Goal: Information Seeking & Learning: Understand process/instructions

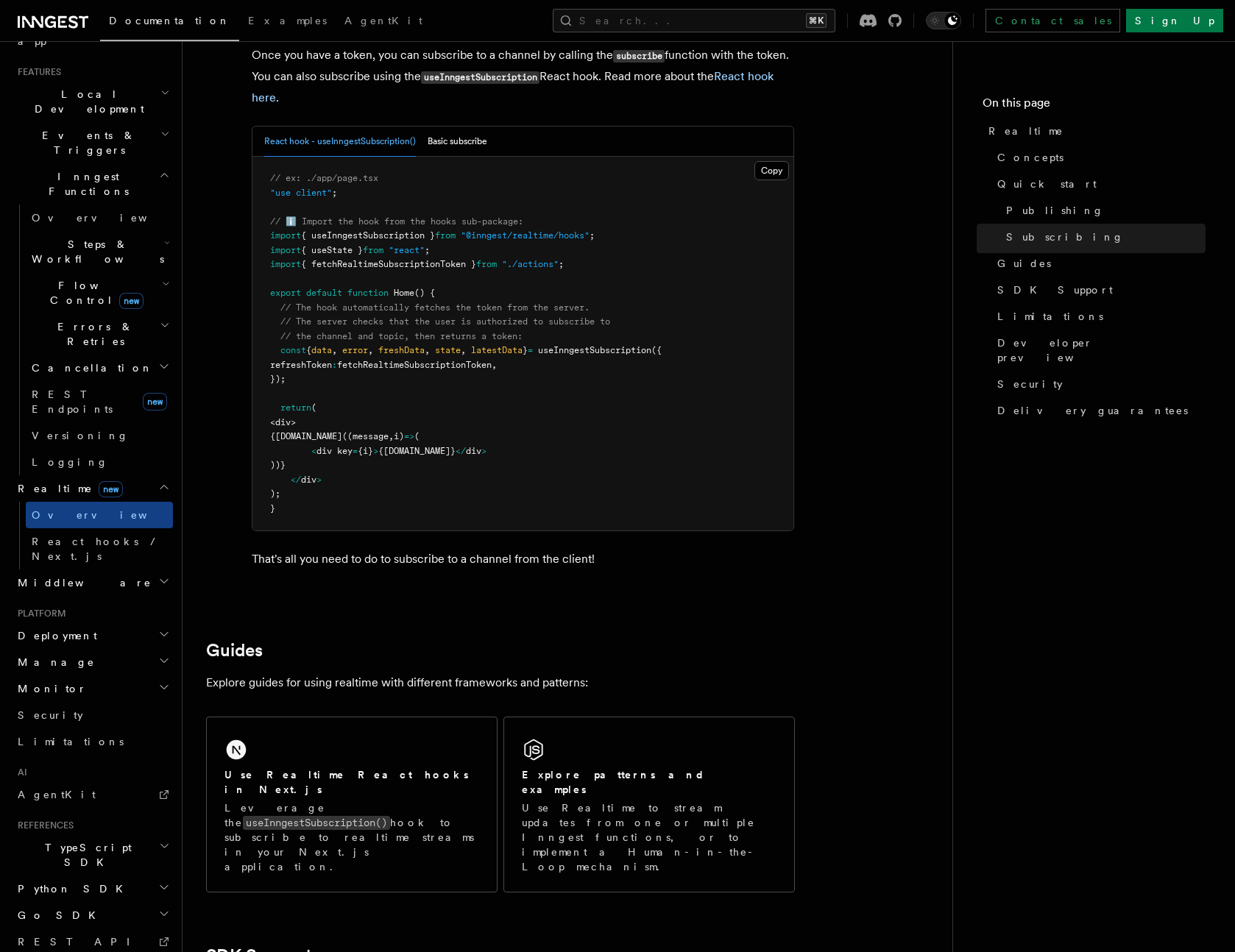
scroll to position [3257, 0]
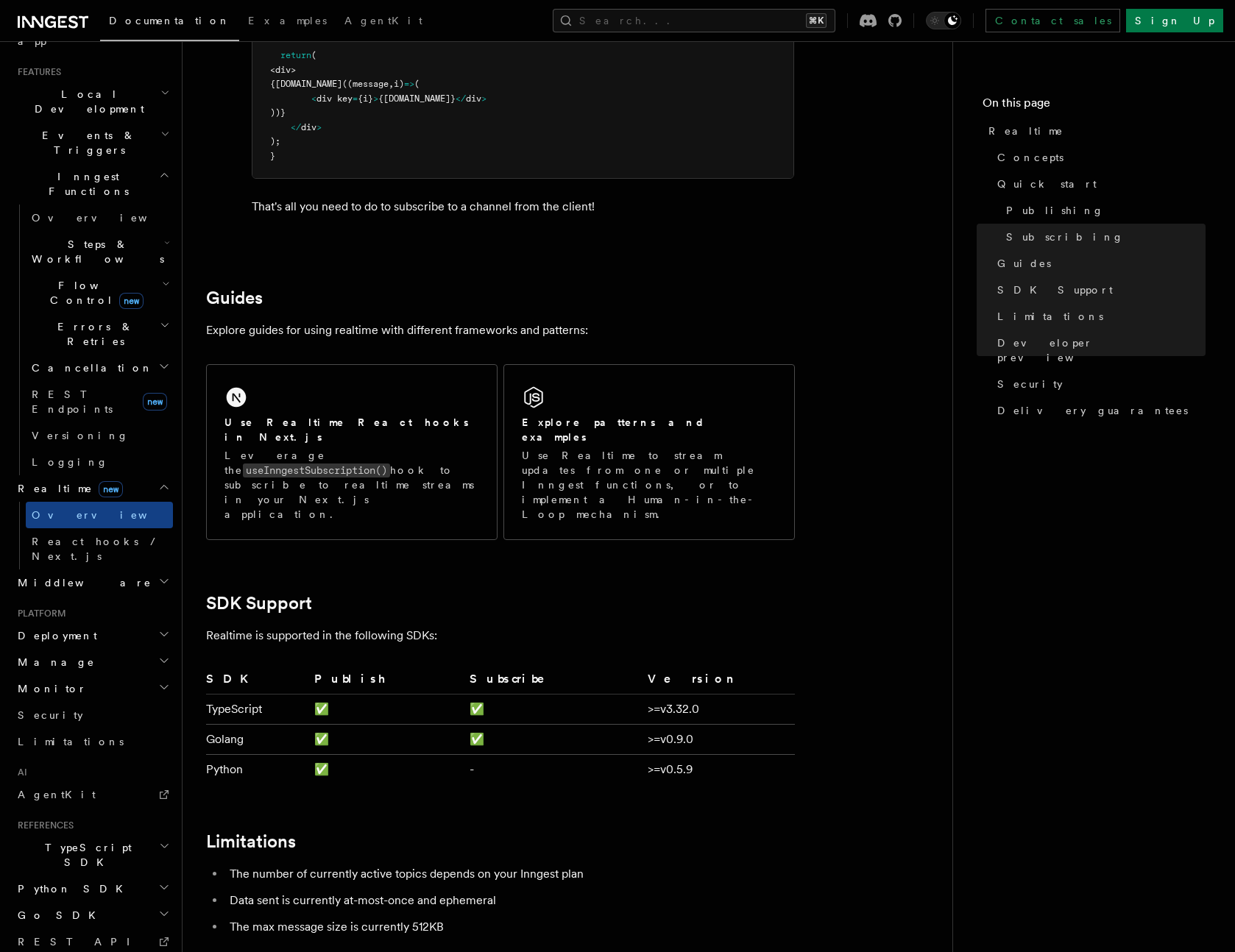
click at [429, 371] on div "Use Realtime React hooks in Next.js Leverage the useInngestSubscription() hook …" at bounding box center [351, 452] width 290 height 174
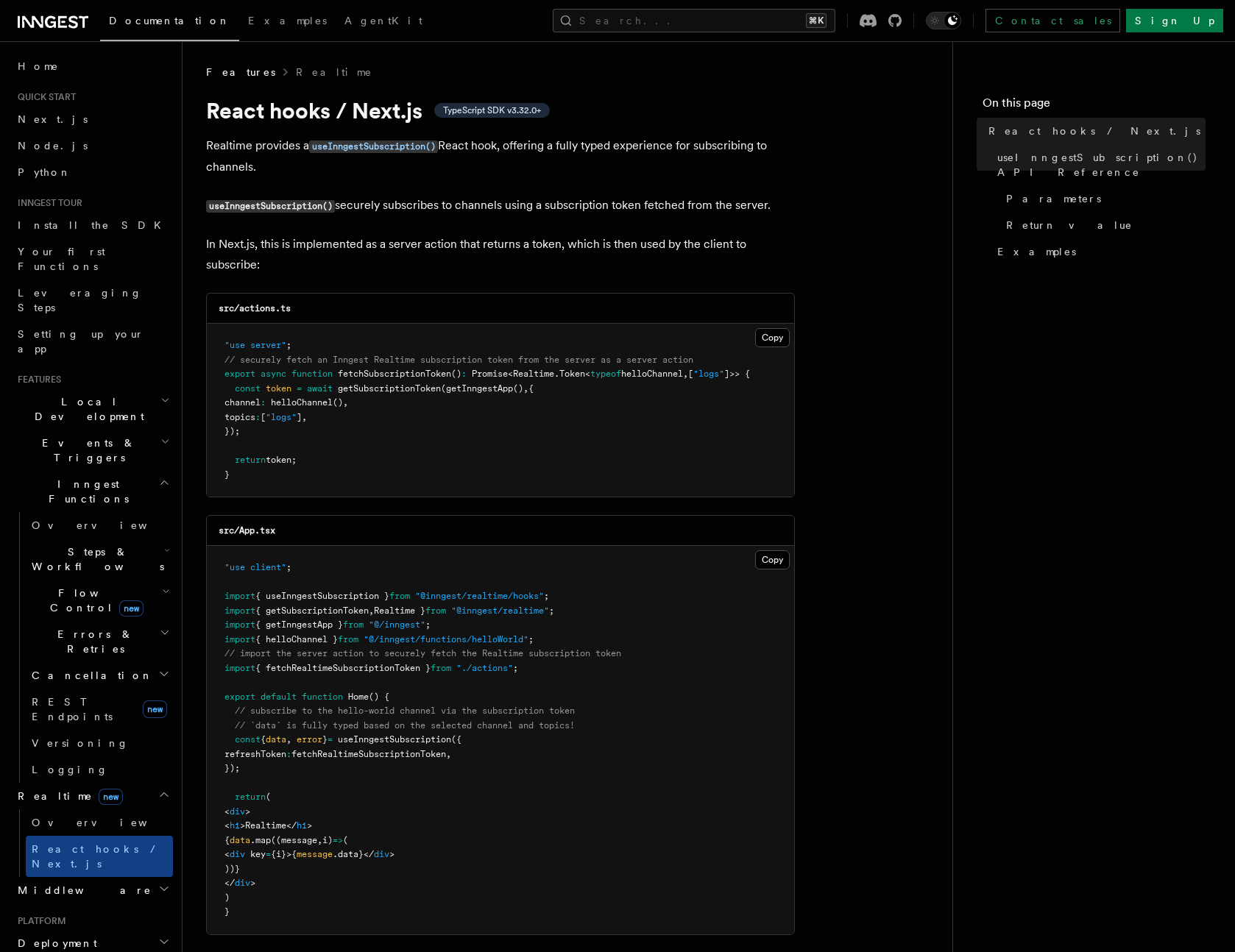
drag, startPoint x: 744, startPoint y: 451, endPoint x: 199, endPoint y: 55, distance: 673.7
copy article "Features Realtime React hooks / Next.js TypeScript SDK v3.32.0+ Realtime provid…"
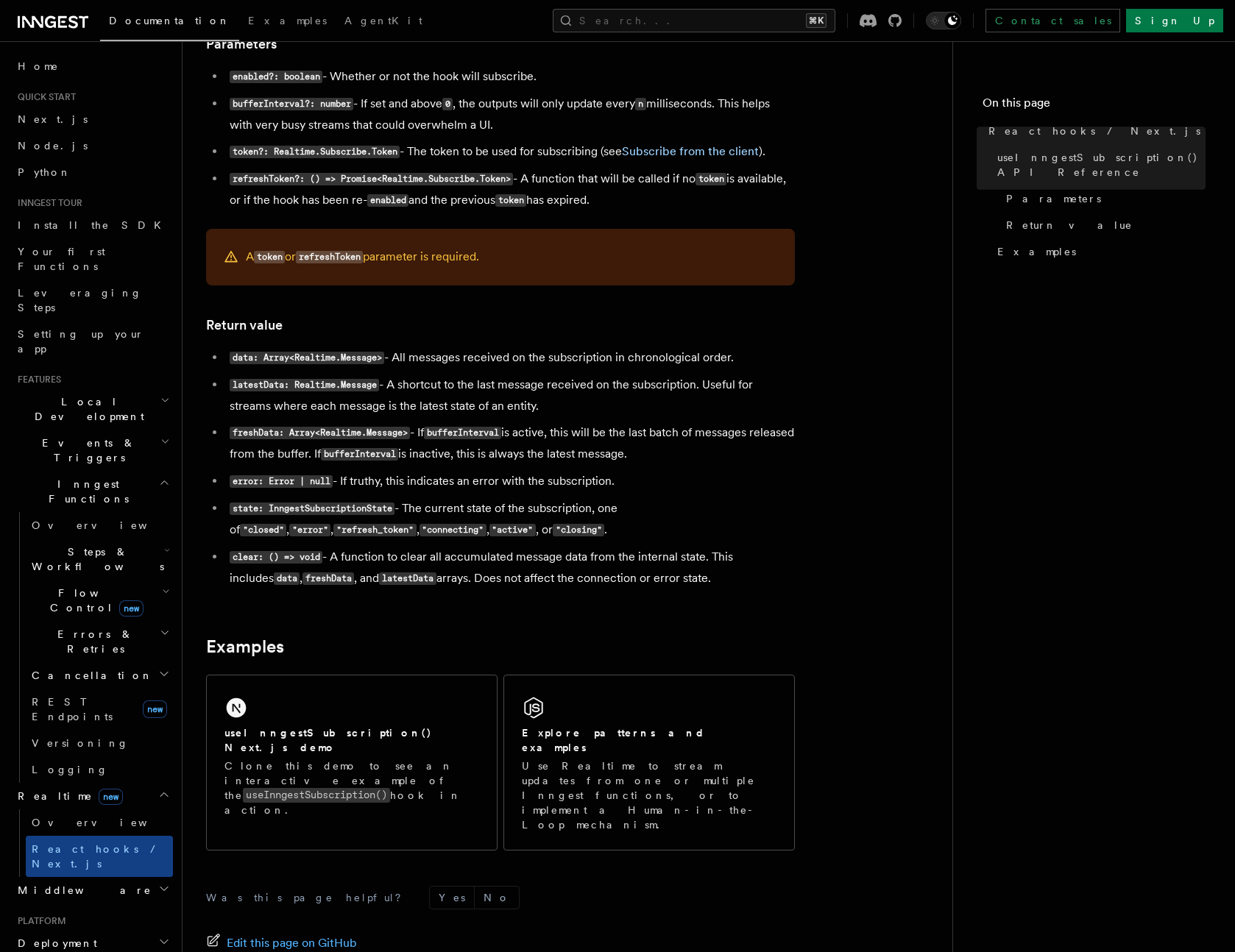
scroll to position [1121, 0]
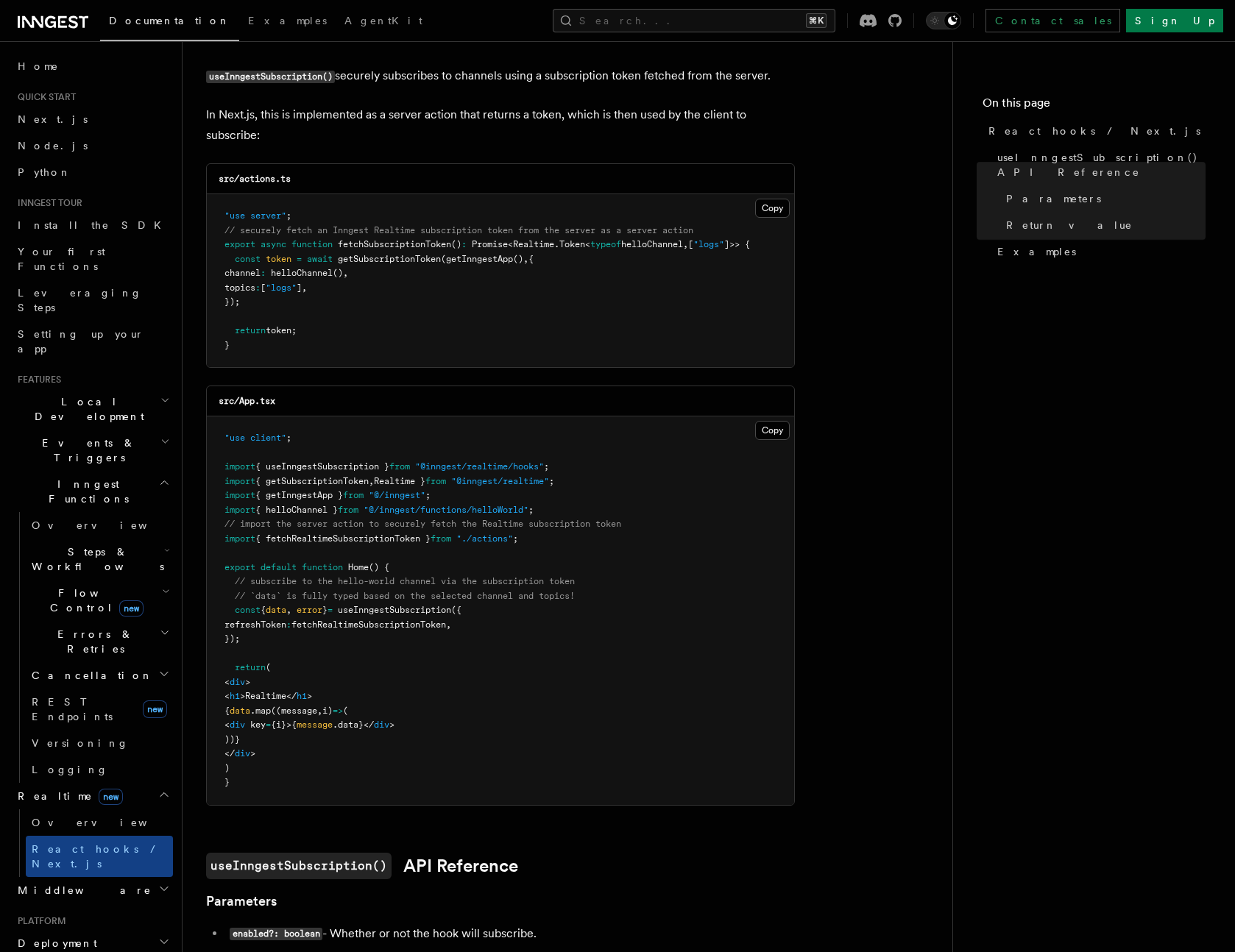
scroll to position [0, 0]
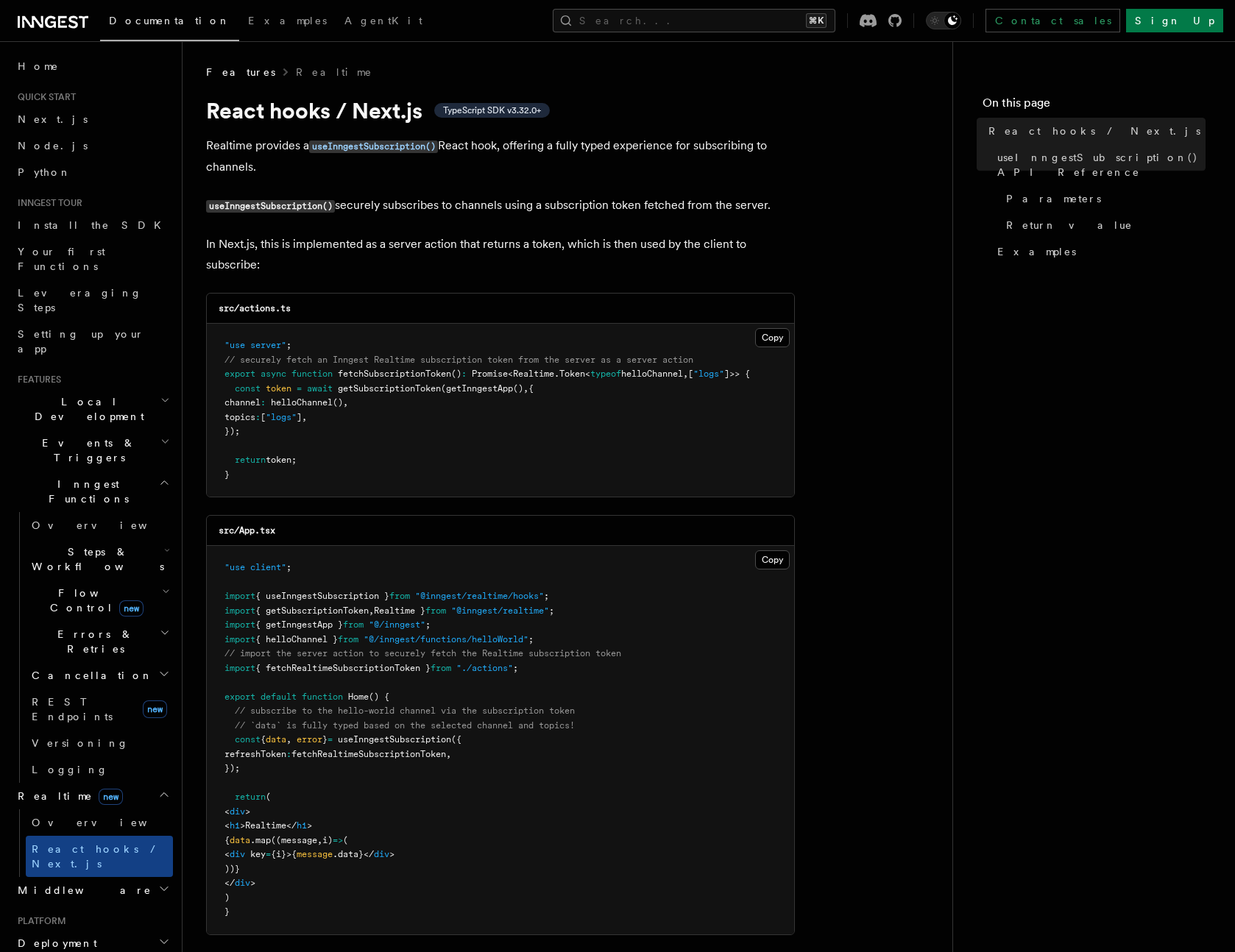
drag, startPoint x: 732, startPoint y: 437, endPoint x: 206, endPoint y: 105, distance: 622.0
copy article "React hooks / Next.js TypeScript SDK v3.32.0+ Realtime provides a useInngestSub…"
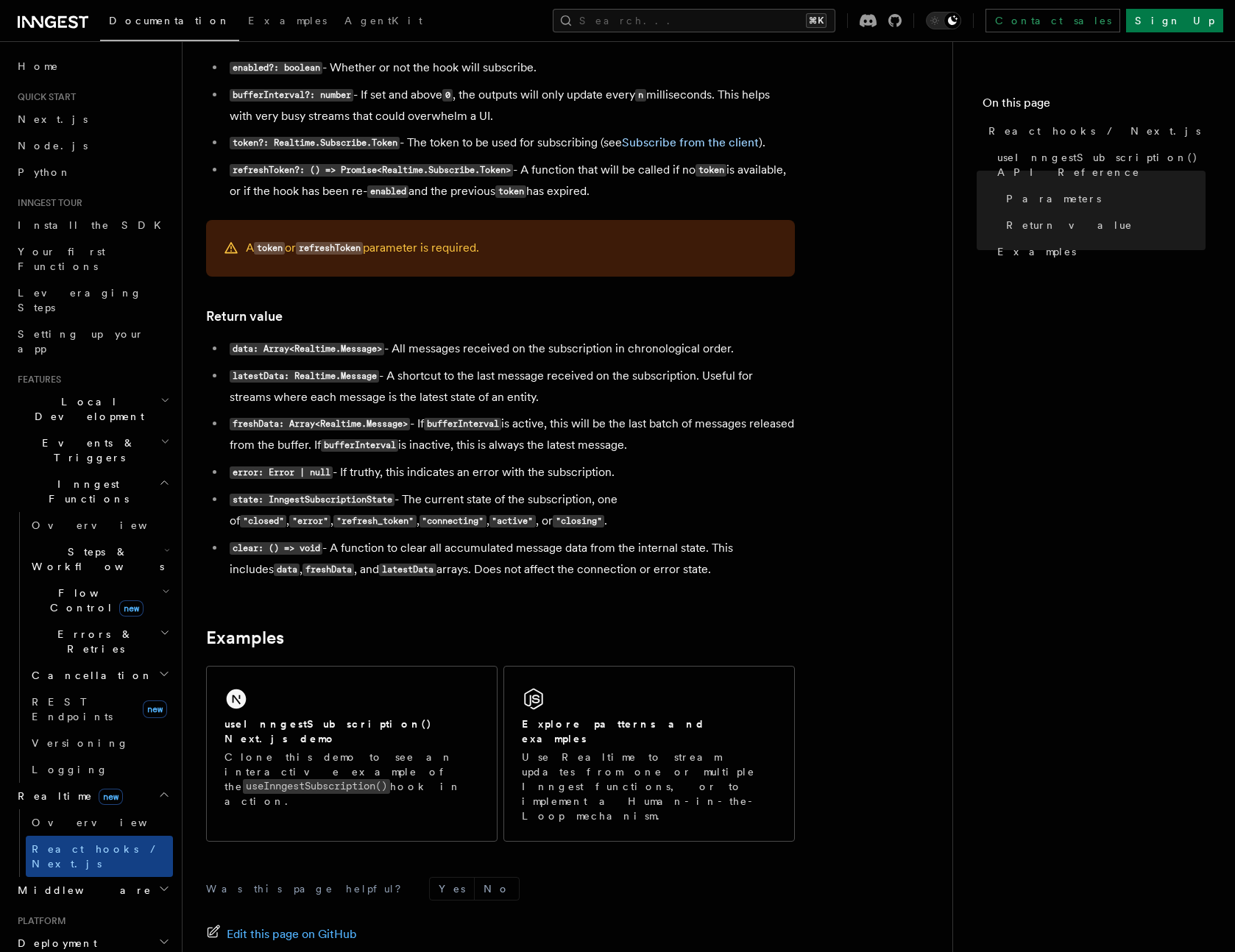
scroll to position [1121, 0]
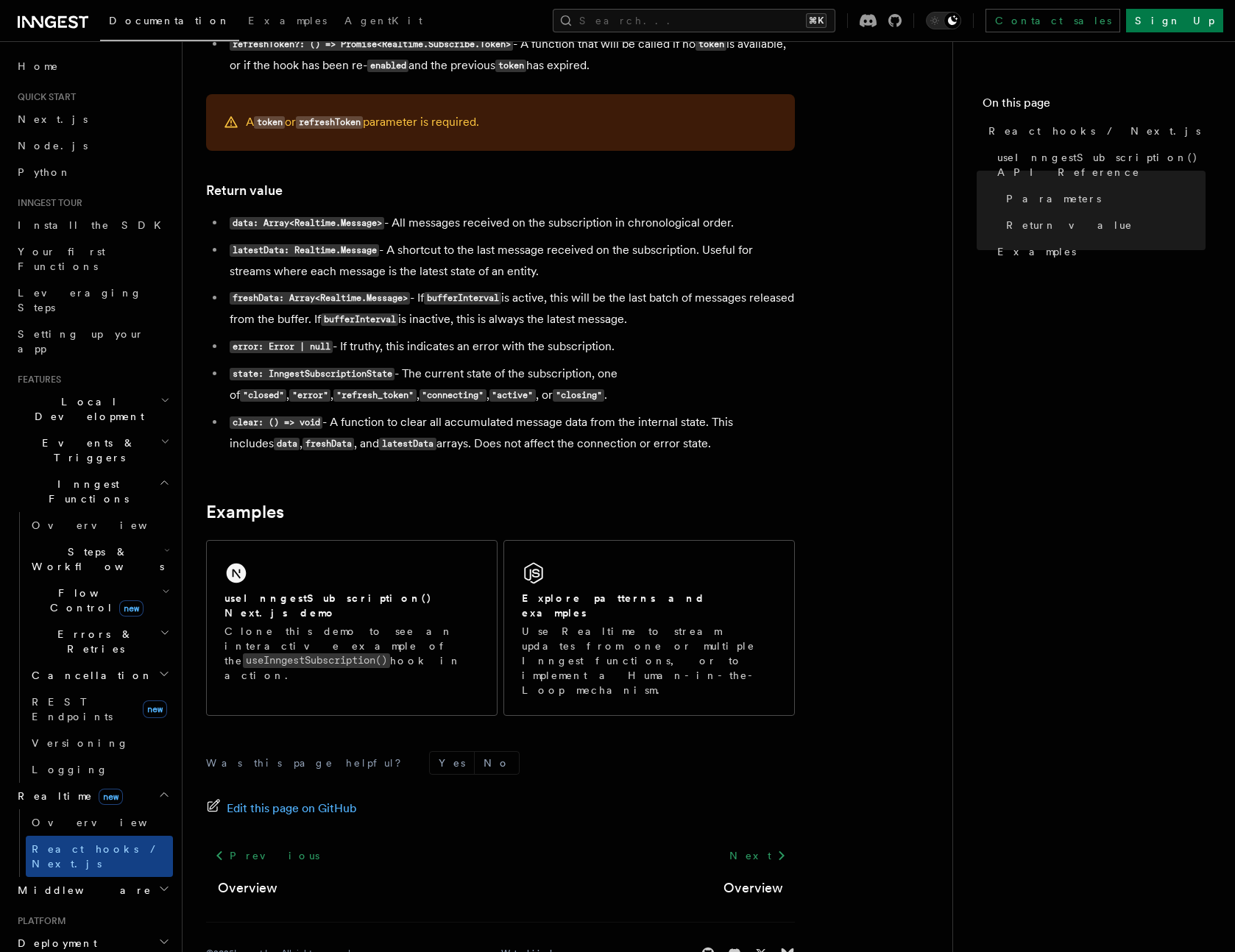
click at [780, 304] on li "freshData: Array<Realtime.Message> - If bufferInterval is active, this will be …" at bounding box center [510, 309] width 569 height 43
click at [79, 809] on link "Overview" at bounding box center [100, 822] width 147 height 26
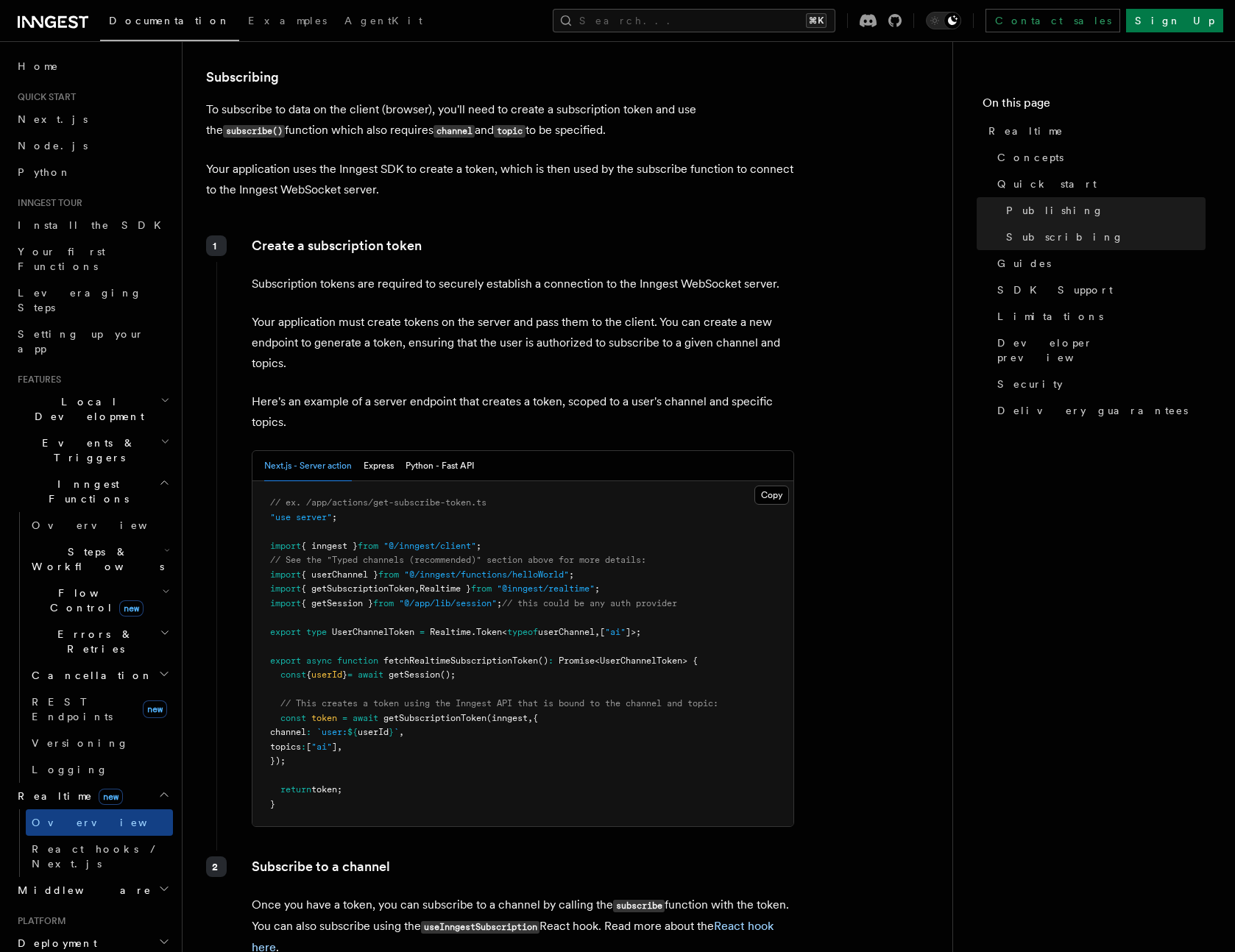
scroll to position [1787, 0]
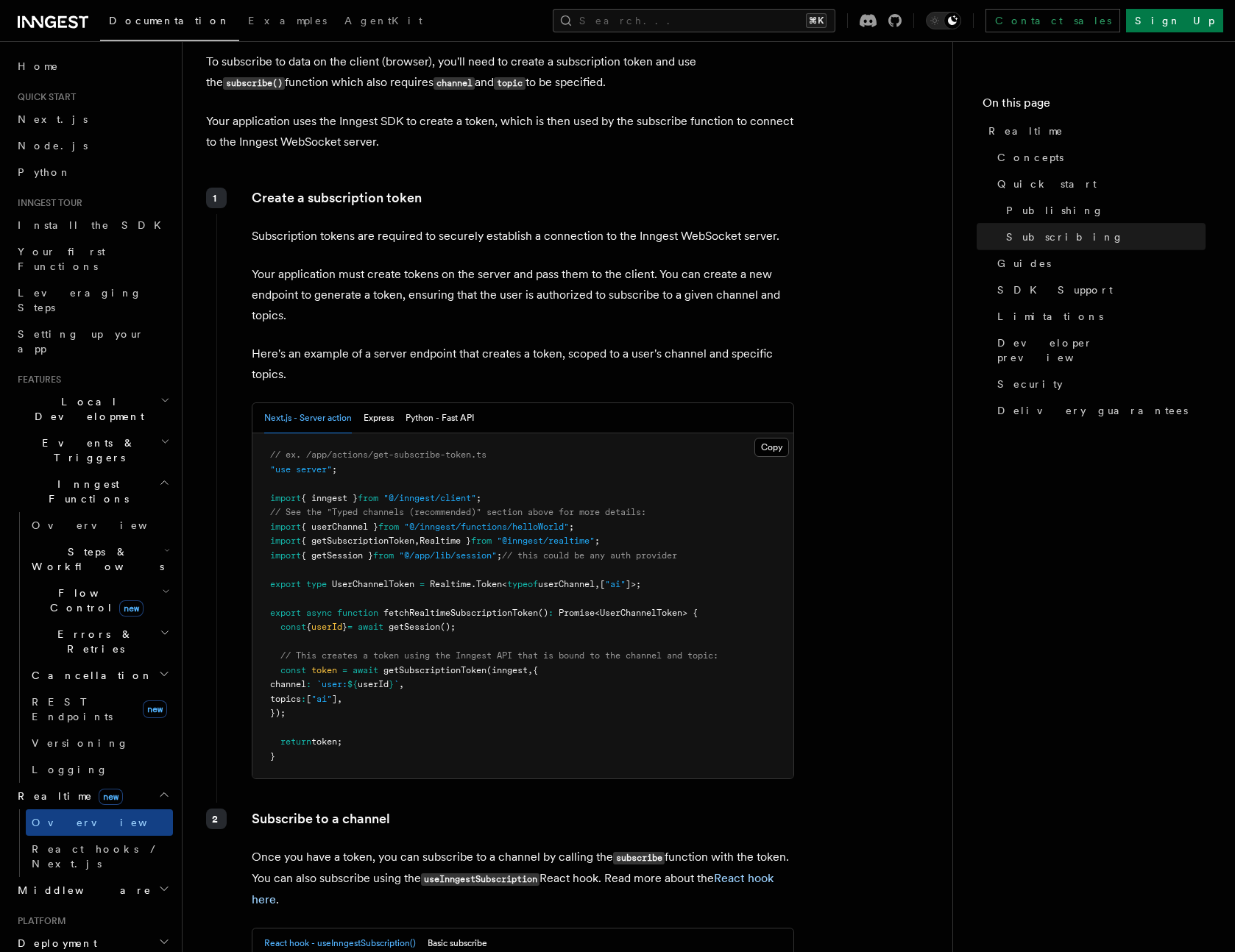
click at [719, 140] on p "Your application uses the Inngest SDK to create a token, which is then used by …" at bounding box center [499, 132] width 588 height 41
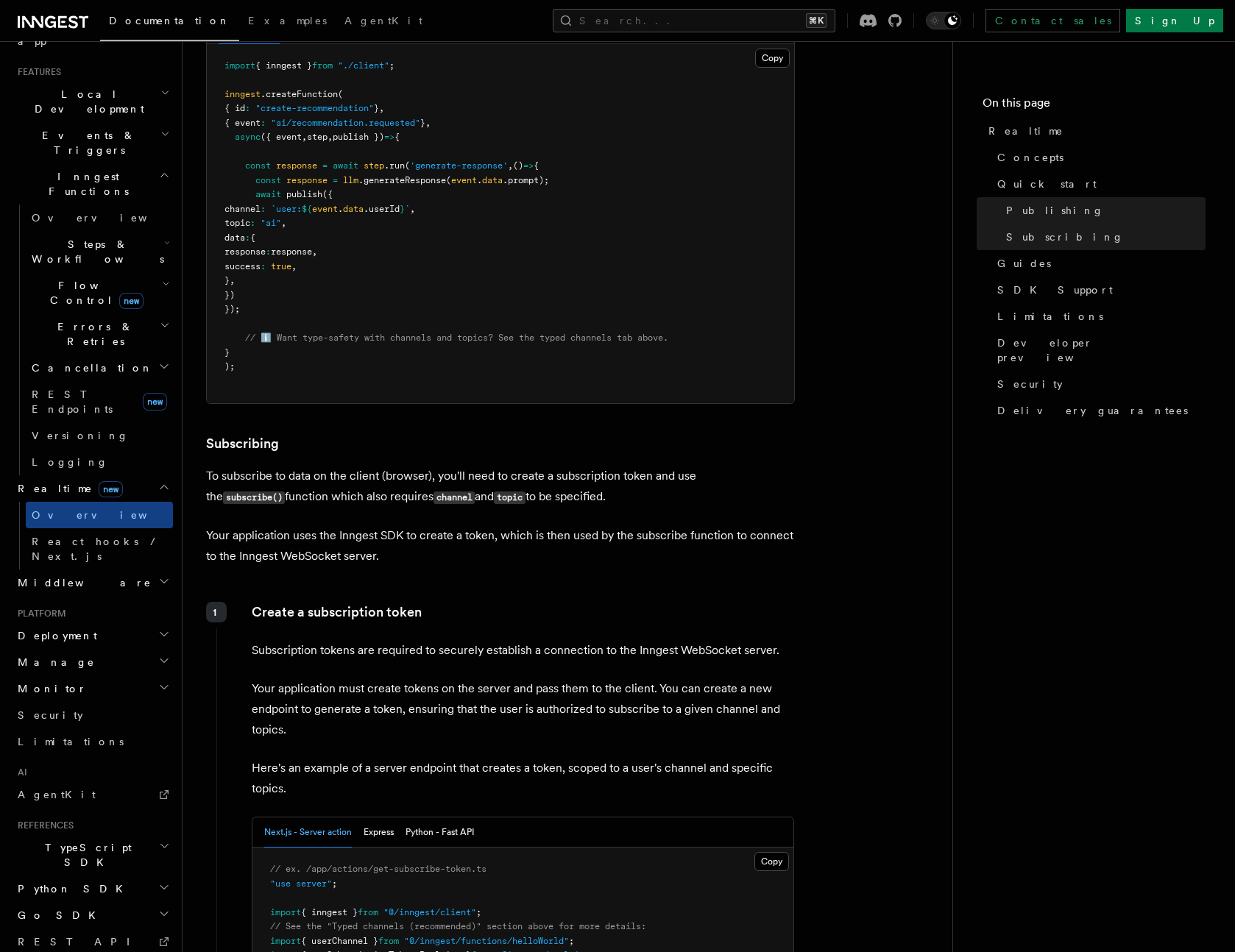
scroll to position [1687, 0]
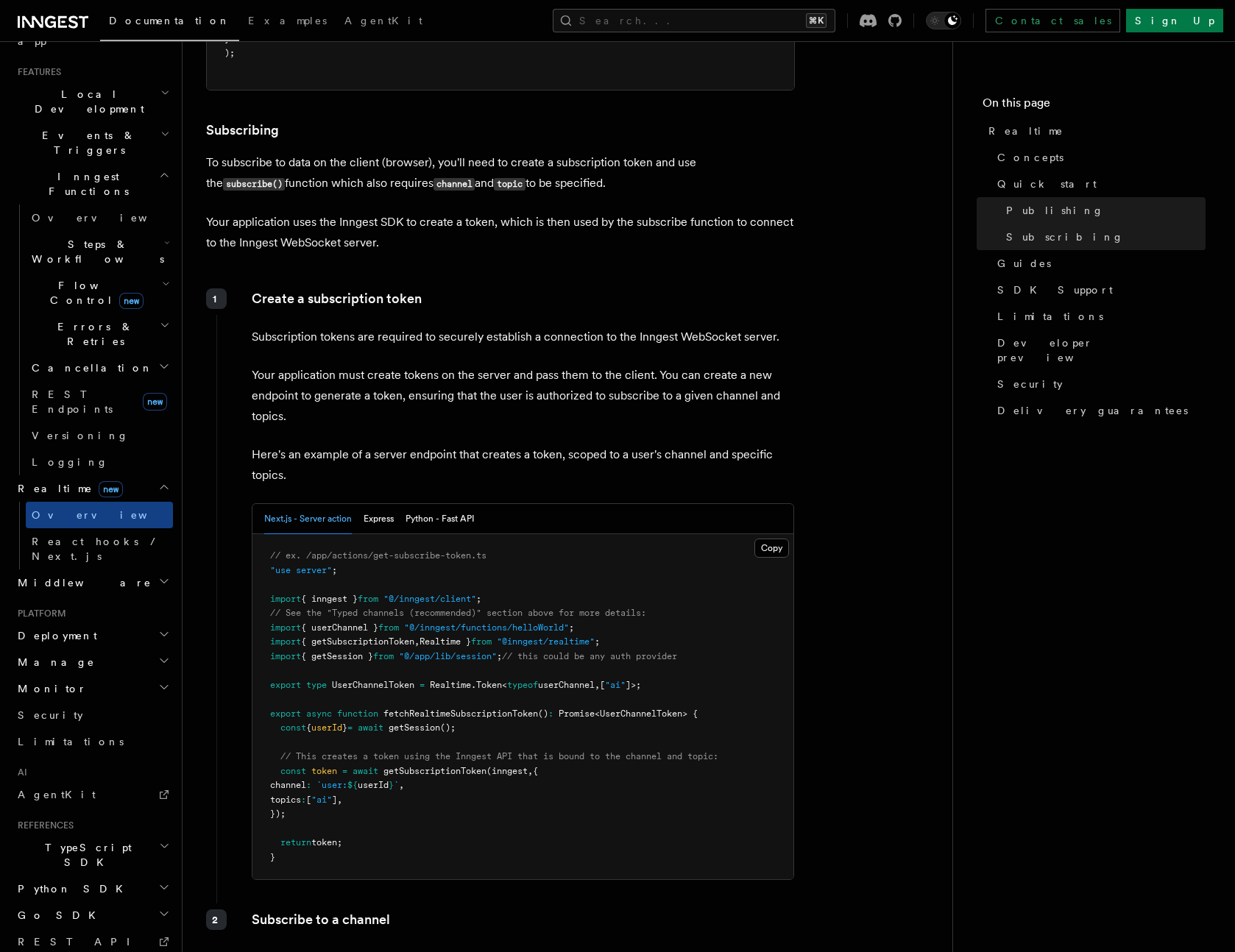
click at [385, 791] on pre "// ex. /app/actions/get-subscribe-token.ts "use server" ; import { inngest } fr…" at bounding box center [523, 707] width 541 height 345
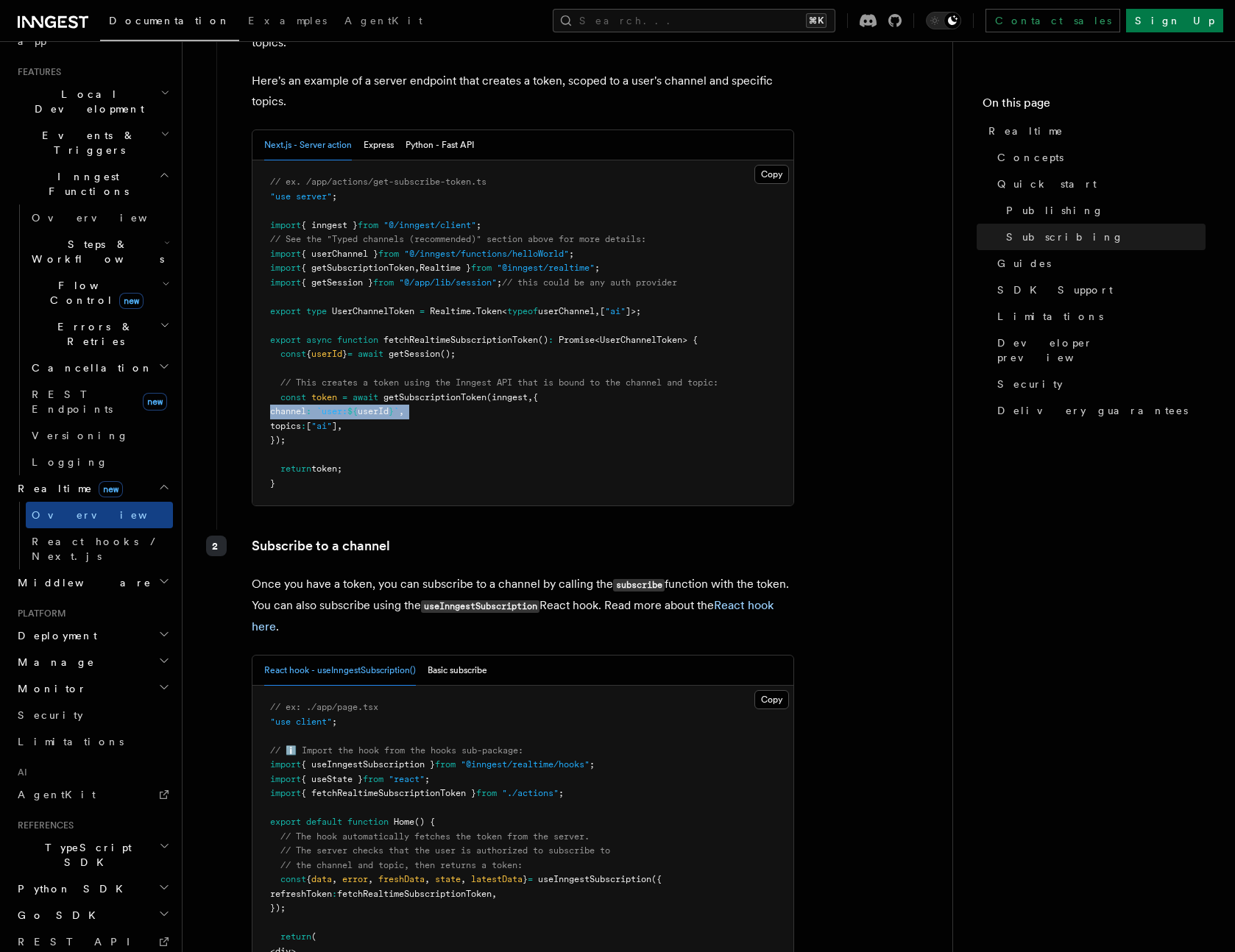
scroll to position [2059, 0]
drag, startPoint x: 397, startPoint y: 153, endPoint x: 380, endPoint y: 150, distance: 17.3
click at [396, 153] on div "Next.js - Server action Express Python - Fast API" at bounding box center [368, 146] width 209 height 31
click at [380, 150] on button "Express" at bounding box center [379, 146] width 31 height 31
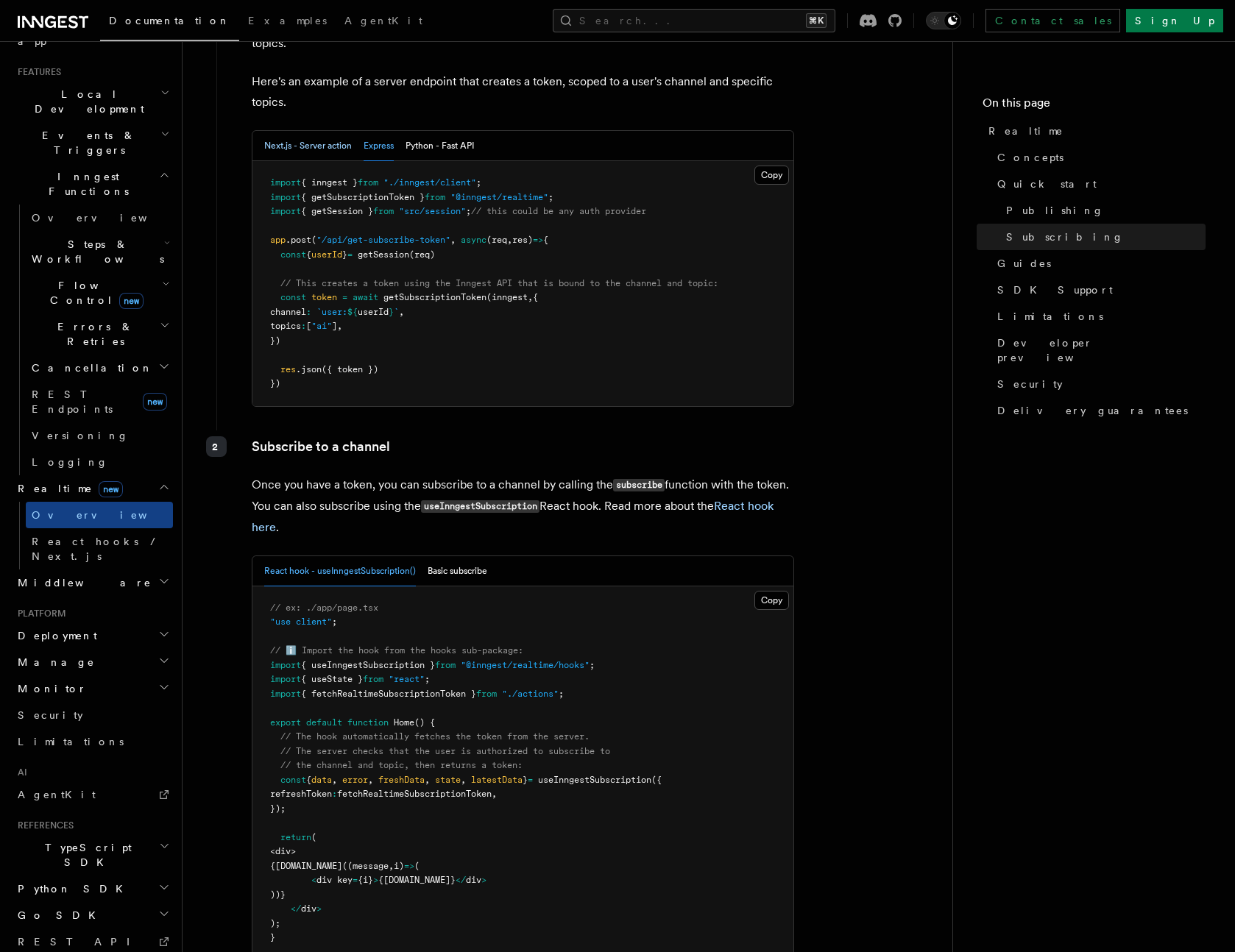
click at [348, 145] on button "Next.js - Server action" at bounding box center [307, 146] width 87 height 31
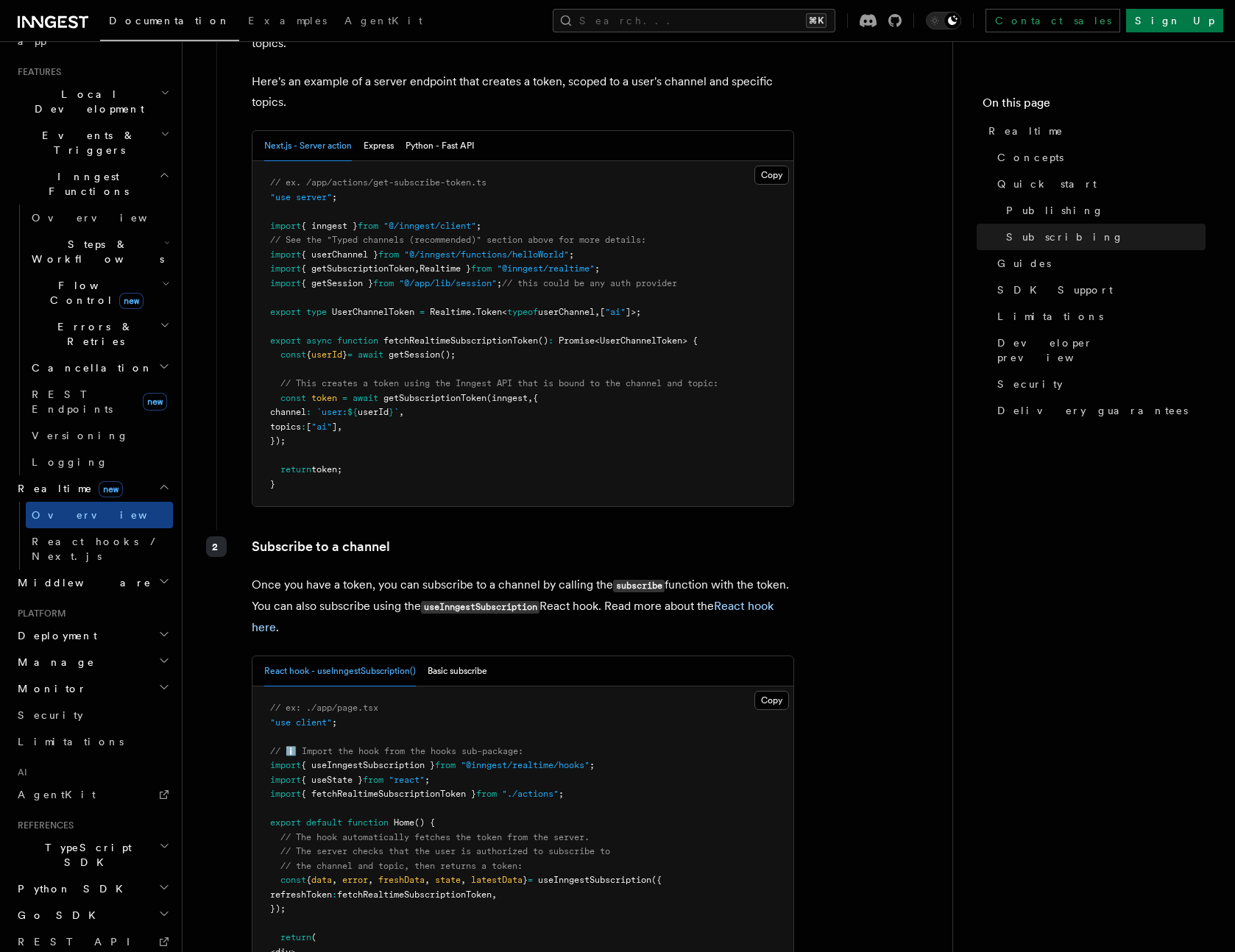
click at [458, 197] on pre "// ex. /app/actions/get-subscribe-token.ts "use server" ; import { inngest } fr…" at bounding box center [523, 333] width 541 height 345
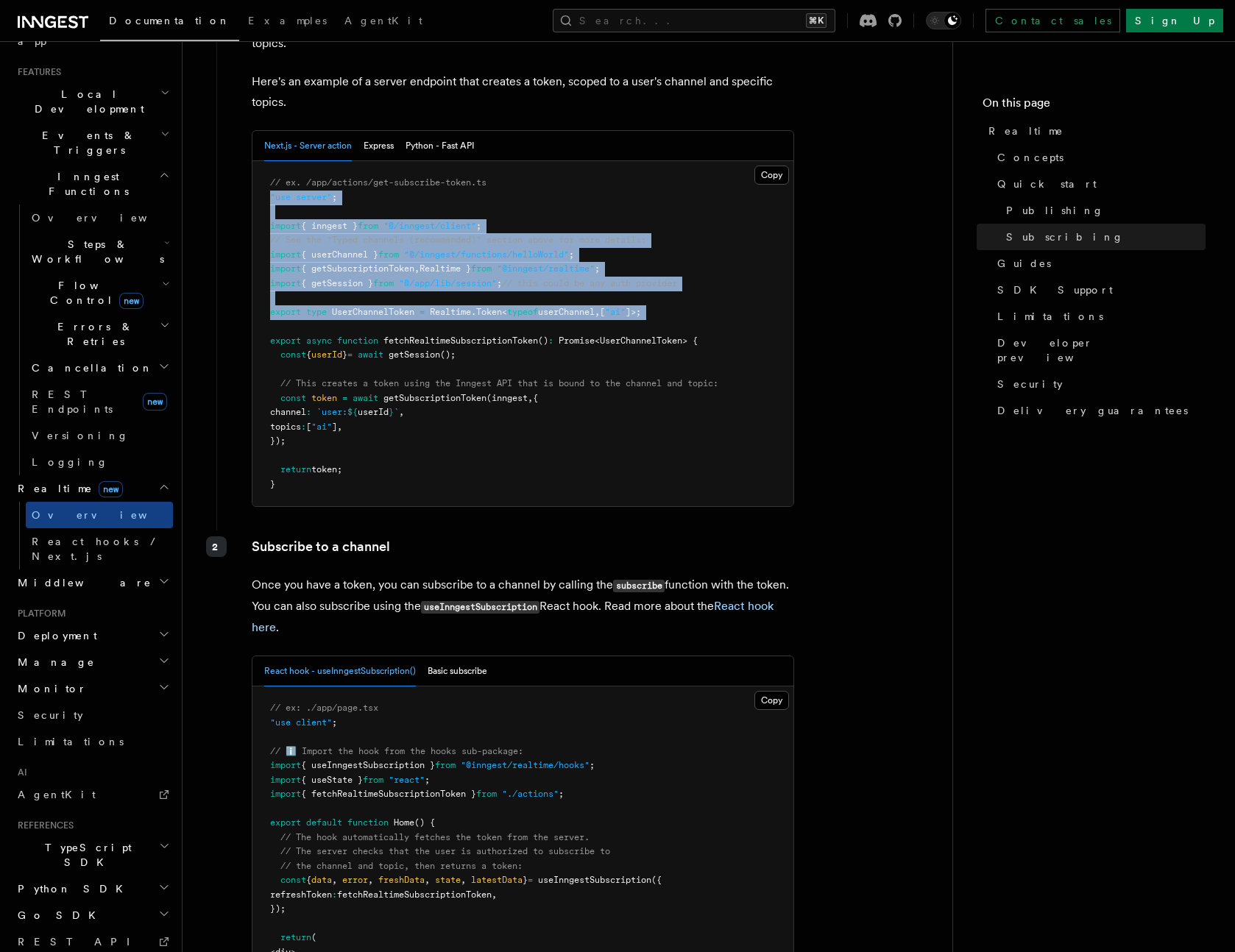
drag, startPoint x: 458, startPoint y: 197, endPoint x: 418, endPoint y: 313, distance: 122.7
click at [418, 313] on pre "// ex. /app/actions/get-subscribe-token.ts "use server" ; import { inngest } fr…" at bounding box center [523, 333] width 541 height 345
click at [418, 313] on span at bounding box center [417, 312] width 5 height 10
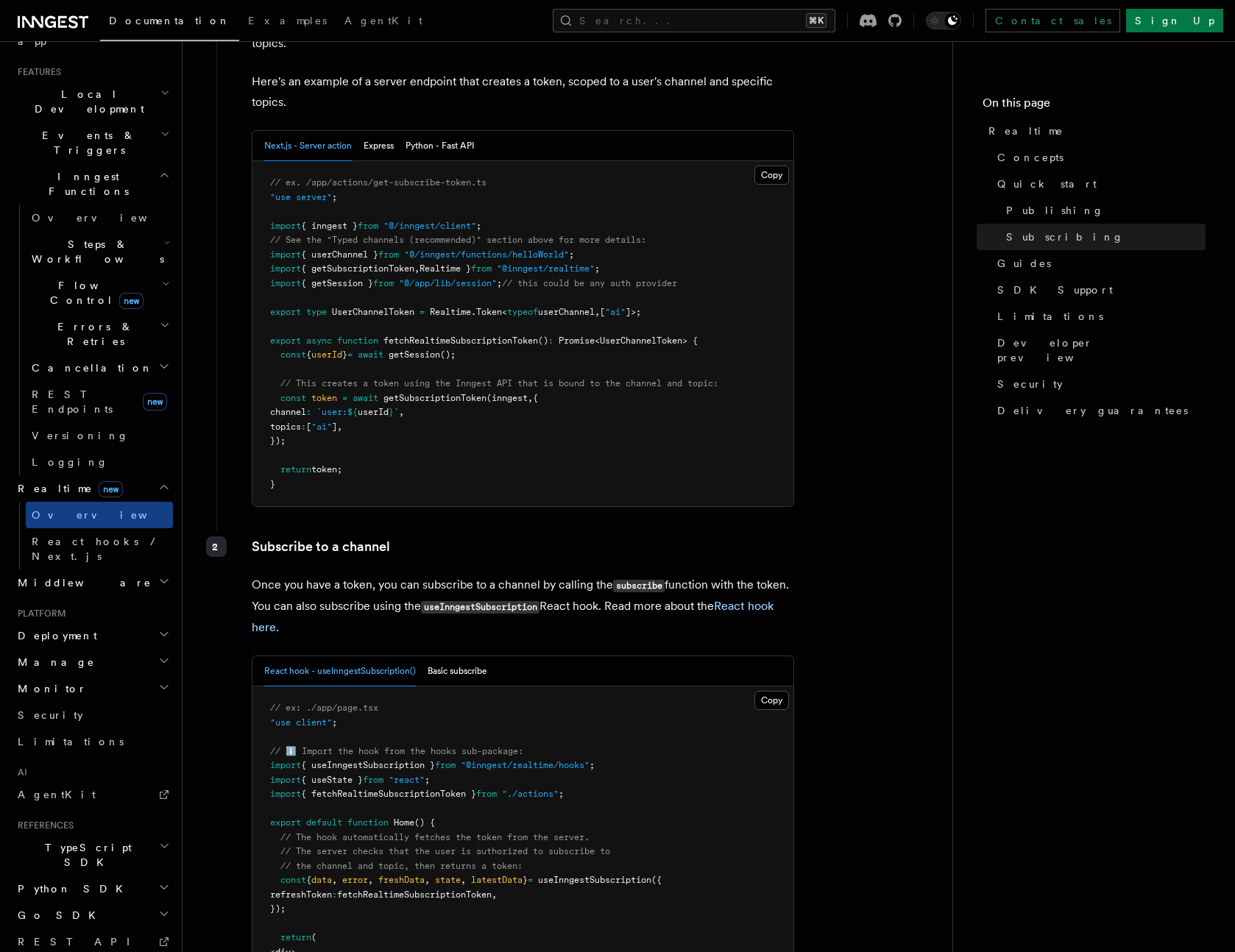
click at [445, 267] on span "Realtime }" at bounding box center [445, 268] width 51 height 10
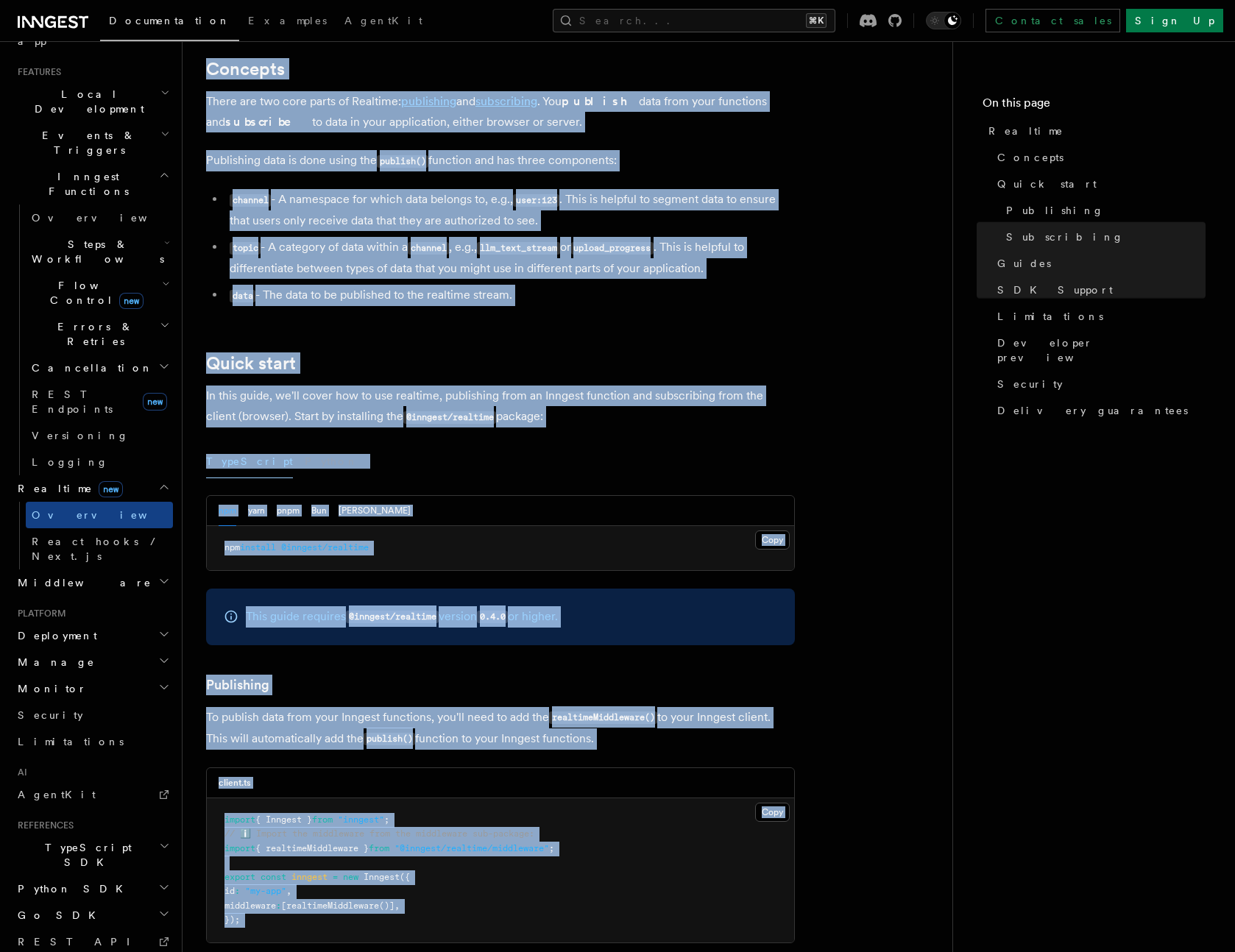
scroll to position [0, 0]
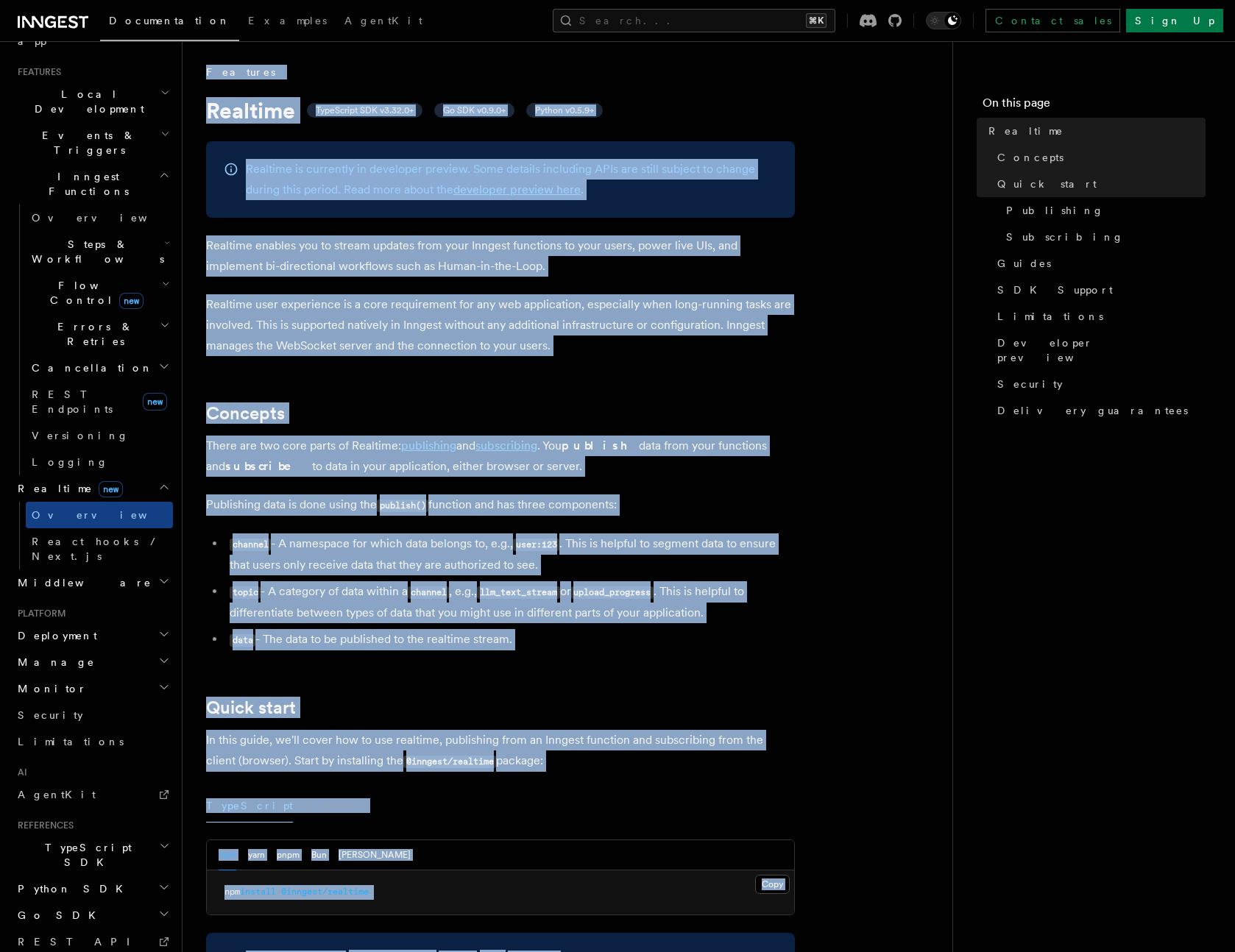
drag, startPoint x: 753, startPoint y: 437, endPoint x: 202, endPoint y: 60, distance: 667.6
copy article "Features Realtime TypeScript SDK v3.32.0+ Go SDK v0.9.0+ Python v0.5.9+ Realtim…"
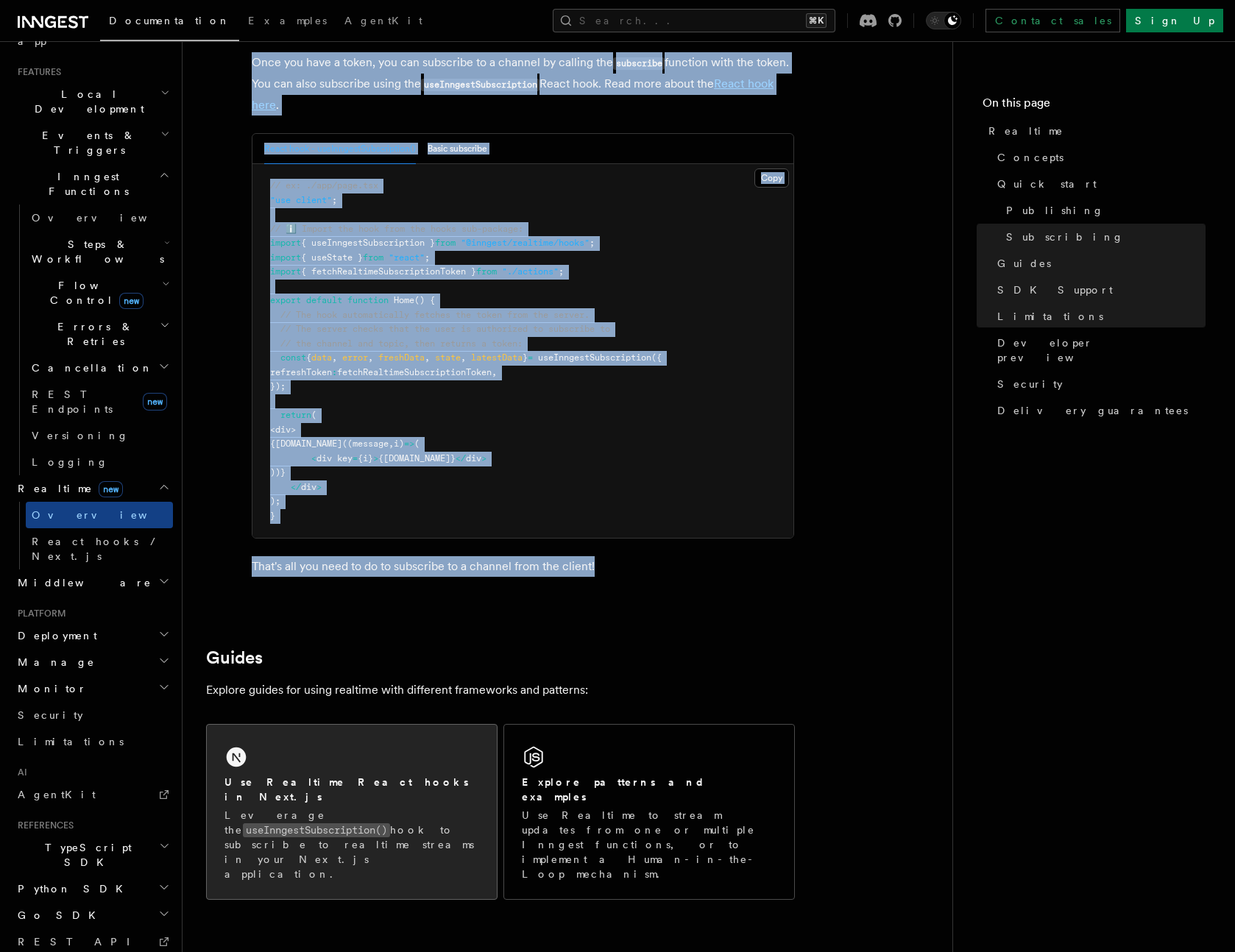
scroll to position [2281, 0]
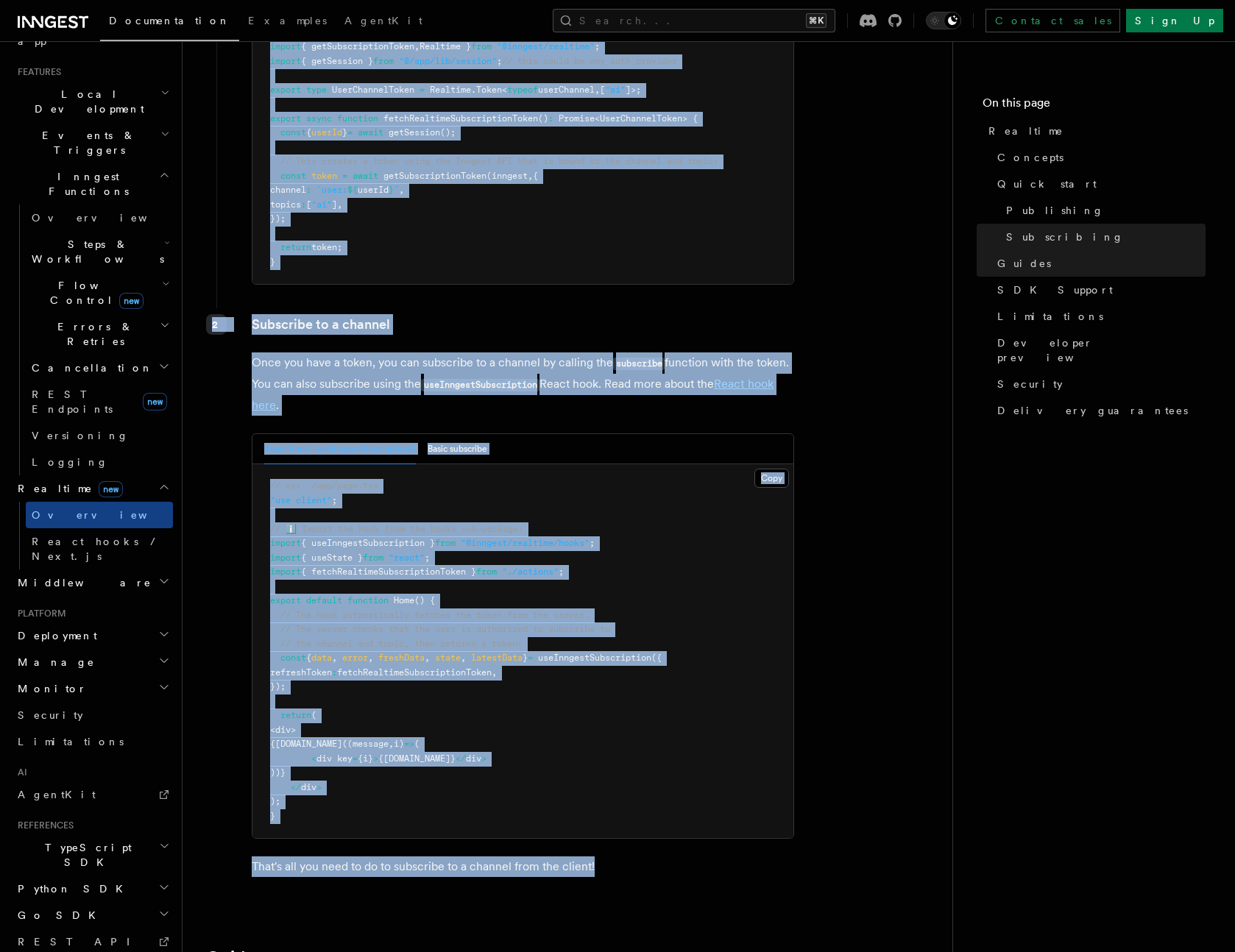
click at [803, 193] on article "Features Realtime TypeScript SDK v3.32.0+ Go SDK v0.9.0+ Python v0.5.9+ Realtim…" at bounding box center [567, 111] width 722 height 4657
